Goal: Task Accomplishment & Management: Use online tool/utility

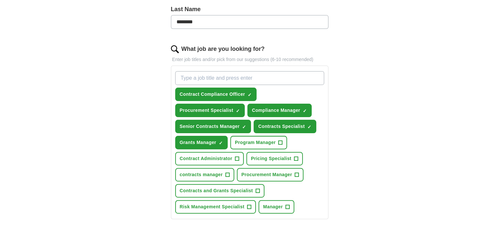
scroll to position [197, 0]
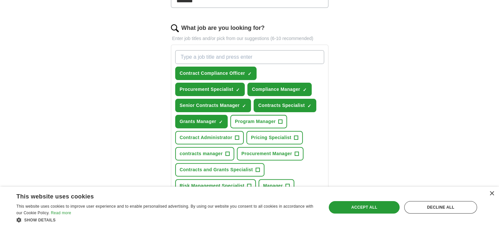
click at [223, 53] on input "What job are you looking for?" at bounding box center [249, 57] width 149 height 14
click at [364, 55] on div "ApplyIQ Let ApplyIQ do the hard work of searching and applying for jobs. Just t…" at bounding box center [250, 90] width 420 height 535
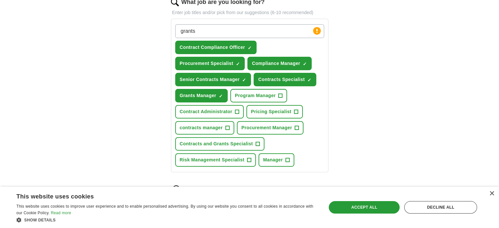
scroll to position [262, 0]
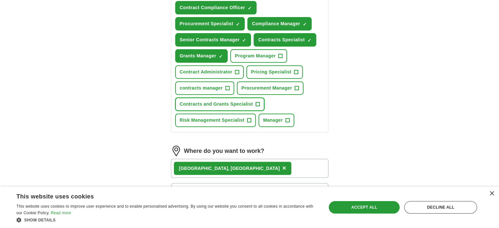
click at [257, 102] on span "+" at bounding box center [257, 104] width 4 height 5
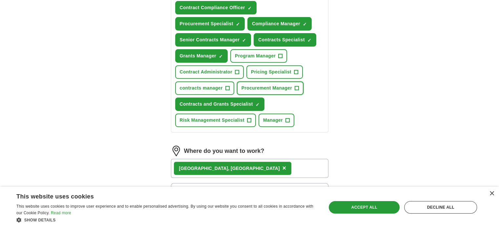
click at [296, 86] on span "+" at bounding box center [297, 88] width 4 height 5
click at [240, 70] on button "Contract Administrator +" at bounding box center [209, 71] width 69 height 13
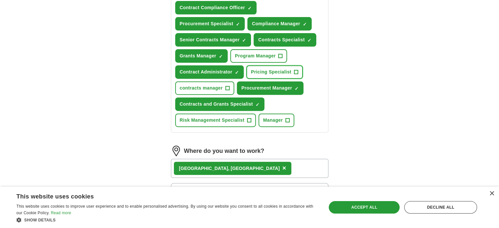
click at [297, 70] on span "+" at bounding box center [296, 72] width 4 height 5
click at [226, 86] on span "+" at bounding box center [227, 88] width 4 height 5
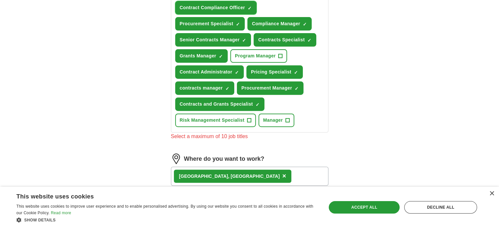
click at [0, 0] on span "×" at bounding box center [0, 0] width 0 height 0
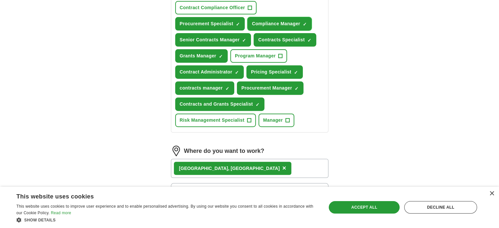
click at [0, 0] on span "×" at bounding box center [0, 0] width 0 height 0
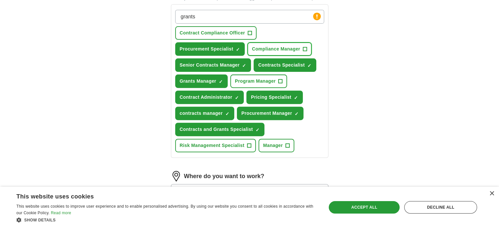
scroll to position [164, 0]
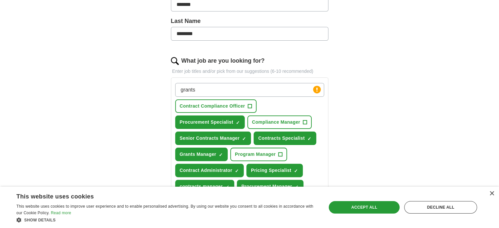
drag, startPoint x: 204, startPoint y: 92, endPoint x: 130, endPoint y: 82, distance: 73.8
click at [131, 81] on div "ApplyIQ Let ApplyIQ do the hard work of searching and applying for jobs. Just t…" at bounding box center [250, 123] width 420 height 535
click at [316, 90] on circle at bounding box center [317, 90] width 8 height 8
drag, startPoint x: 230, startPoint y: 93, endPoint x: 125, endPoint y: 80, distance: 105.3
click at [125, 80] on div "ApplyIQ Let ApplyIQ do the hard work of searching and applying for jobs. Just t…" at bounding box center [250, 123] width 420 height 535
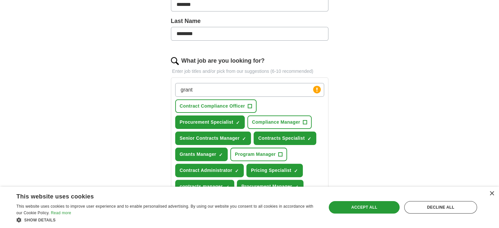
type input "grants"
type input "USAID"
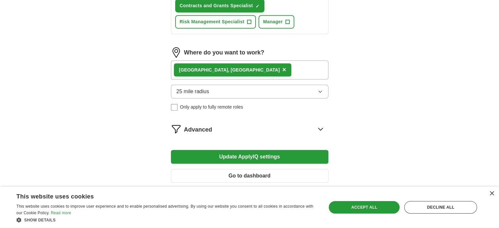
scroll to position [390, 0]
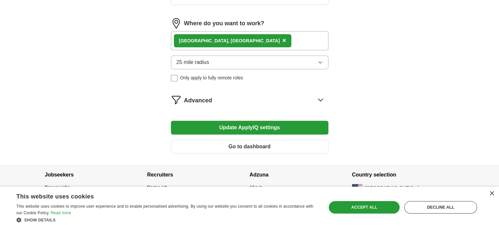
click at [303, 126] on button "Update ApplyIQ settings" at bounding box center [249, 128] width 157 height 14
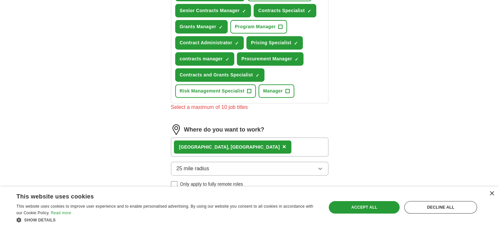
scroll to position [259, 0]
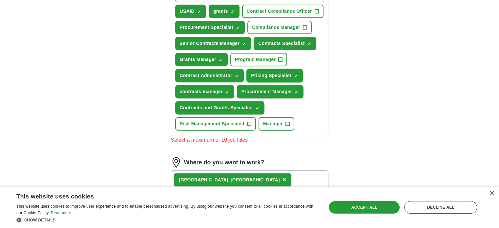
click at [292, 72] on button "Pricing Specialist ✓ ×" at bounding box center [274, 75] width 56 height 13
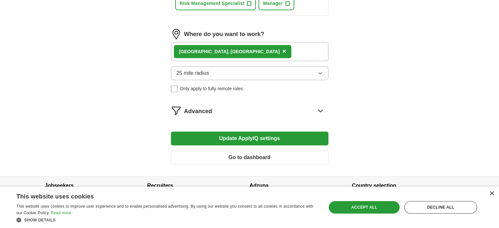
scroll to position [390, 0]
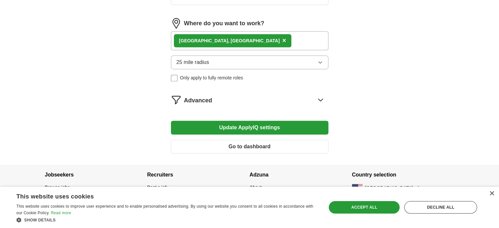
click at [308, 126] on button "Update ApplyIQ settings" at bounding box center [249, 128] width 157 height 14
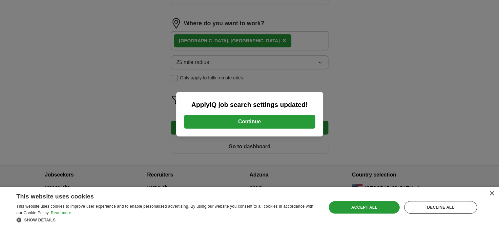
click at [286, 126] on button "Continue" at bounding box center [249, 122] width 131 height 14
